Goal: Transaction & Acquisition: Purchase product/service

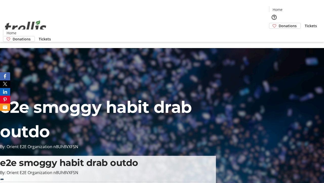
click at [305, 23] on span "Tickets" at bounding box center [311, 25] width 12 height 5
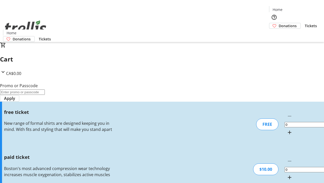
click at [287, 129] on mat-icon "Increment by one" at bounding box center [290, 132] width 6 height 6
type input "1"
